Goal: Task Accomplishment & Management: Use online tool/utility

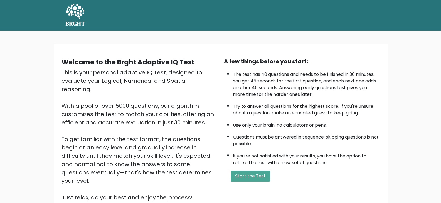
scroll to position [9, 0]
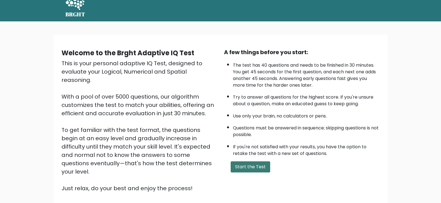
click at [265, 167] on button "Start the Test" at bounding box center [249, 167] width 39 height 11
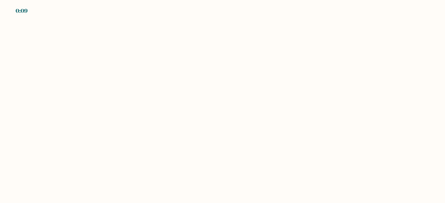
click at [124, 39] on body "0:09" at bounding box center [222, 101] width 445 height 203
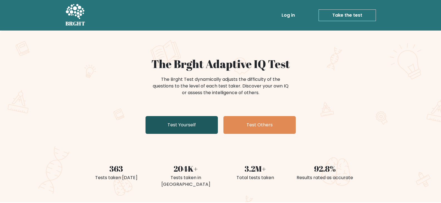
click at [190, 126] on link "Test Yourself" at bounding box center [181, 125] width 72 height 18
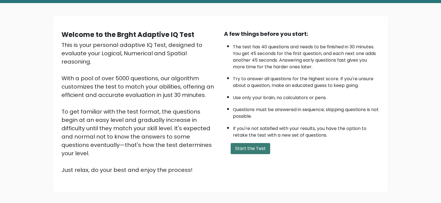
scroll to position [28, 0]
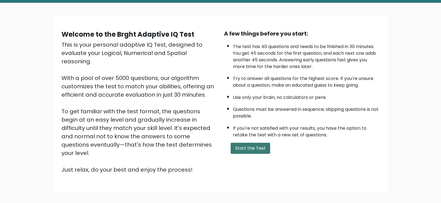
click at [249, 150] on button "Start the Test" at bounding box center [249, 148] width 39 height 11
click at [45, 50] on div "Welcome to the Brght Adaptive IQ Test This is your personal adaptive IQ Test, d…" at bounding box center [220, 106] width 441 height 207
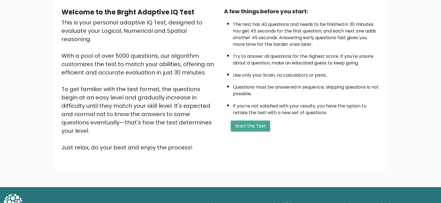
scroll to position [51, 0]
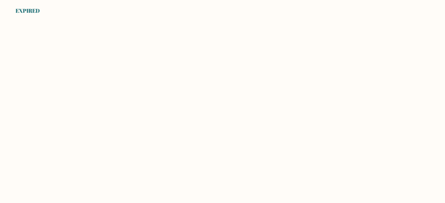
click at [32, 14] on div "EXPIRED" at bounding box center [28, 11] width 24 height 8
click at [61, 18] on body "EXPIRED" at bounding box center [222, 101] width 445 height 203
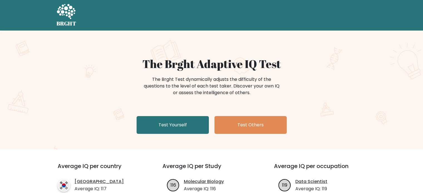
click at [170, 116] on div "The Brght Adaptive IQ Test The Brght Test dynamically adjusts the difficulty of…" at bounding box center [212, 96] width 278 height 79
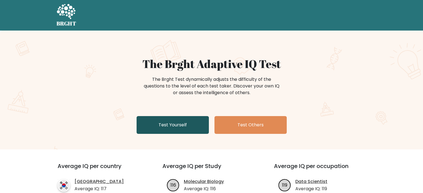
click at [174, 125] on link "Test Yourself" at bounding box center [173, 125] width 72 height 18
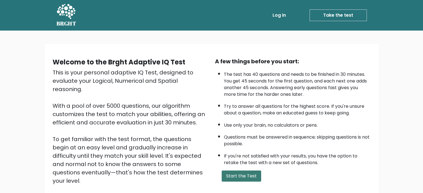
click at [239, 174] on button "Start the Test" at bounding box center [241, 176] width 39 height 11
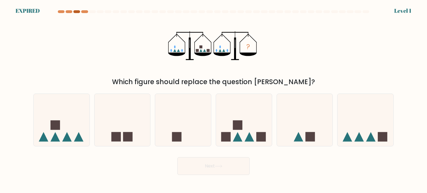
click at [77, 12] on div at bounding box center [76, 11] width 7 height 3
click at [59, 11] on div at bounding box center [61, 11] width 7 height 3
click at [246, 124] on icon at bounding box center [244, 120] width 56 height 46
click at [214, 100] on input "d." at bounding box center [214, 98] width 0 height 3
radio input "true"
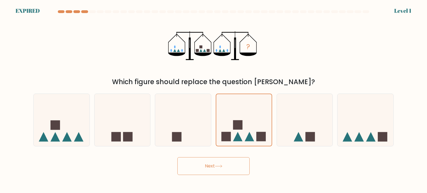
click at [217, 167] on icon at bounding box center [219, 166] width 8 height 3
